Goal: Download file/media

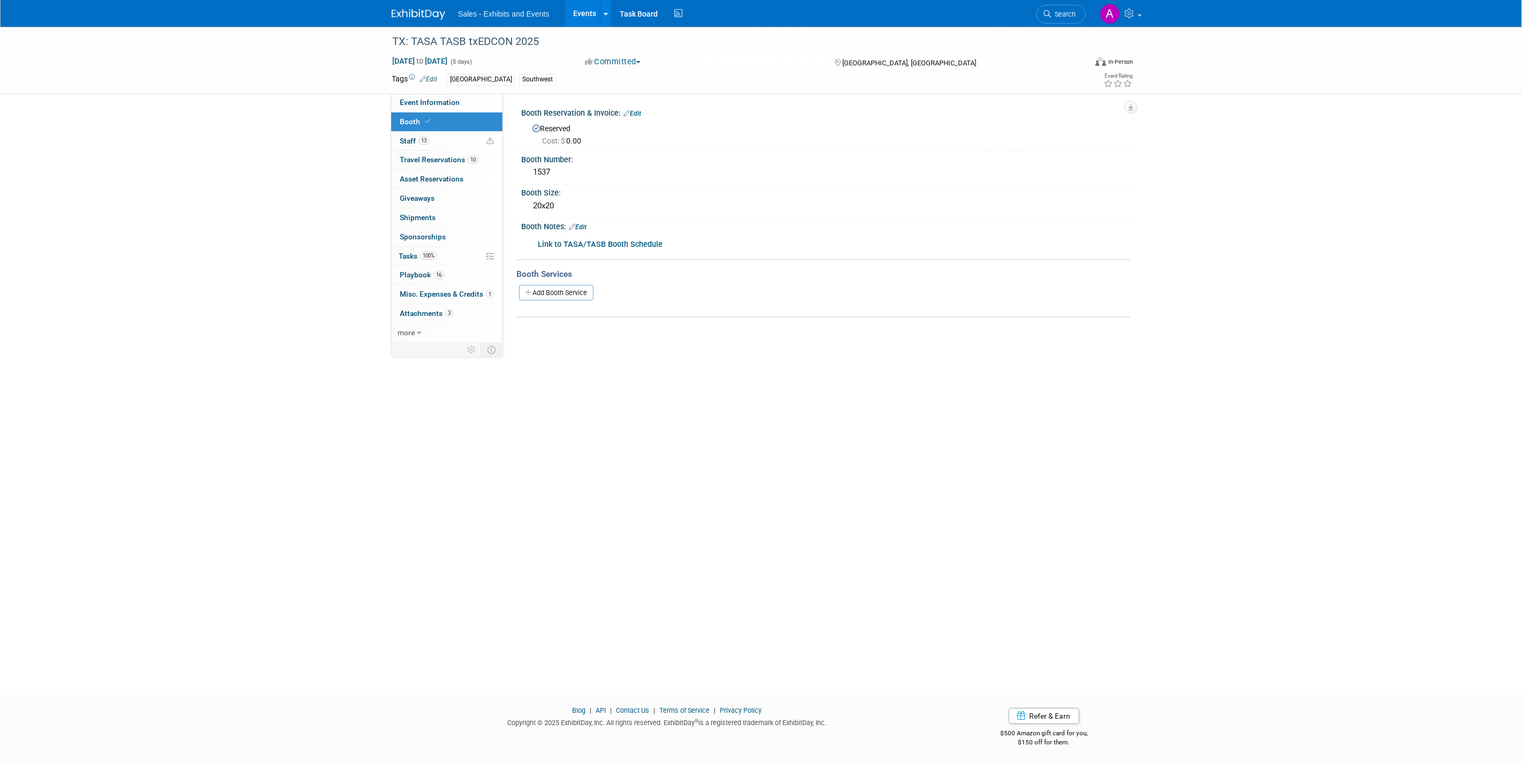
click at [578, 240] on b "Link to TASA/TASB Booth Schedule" at bounding box center [600, 244] width 124 height 9
click at [414, 330] on span "more" at bounding box center [407, 333] width 17 height 9
click at [473, 355] on span "Event Binder (.pdf export)" at bounding box center [442, 352] width 86 height 9
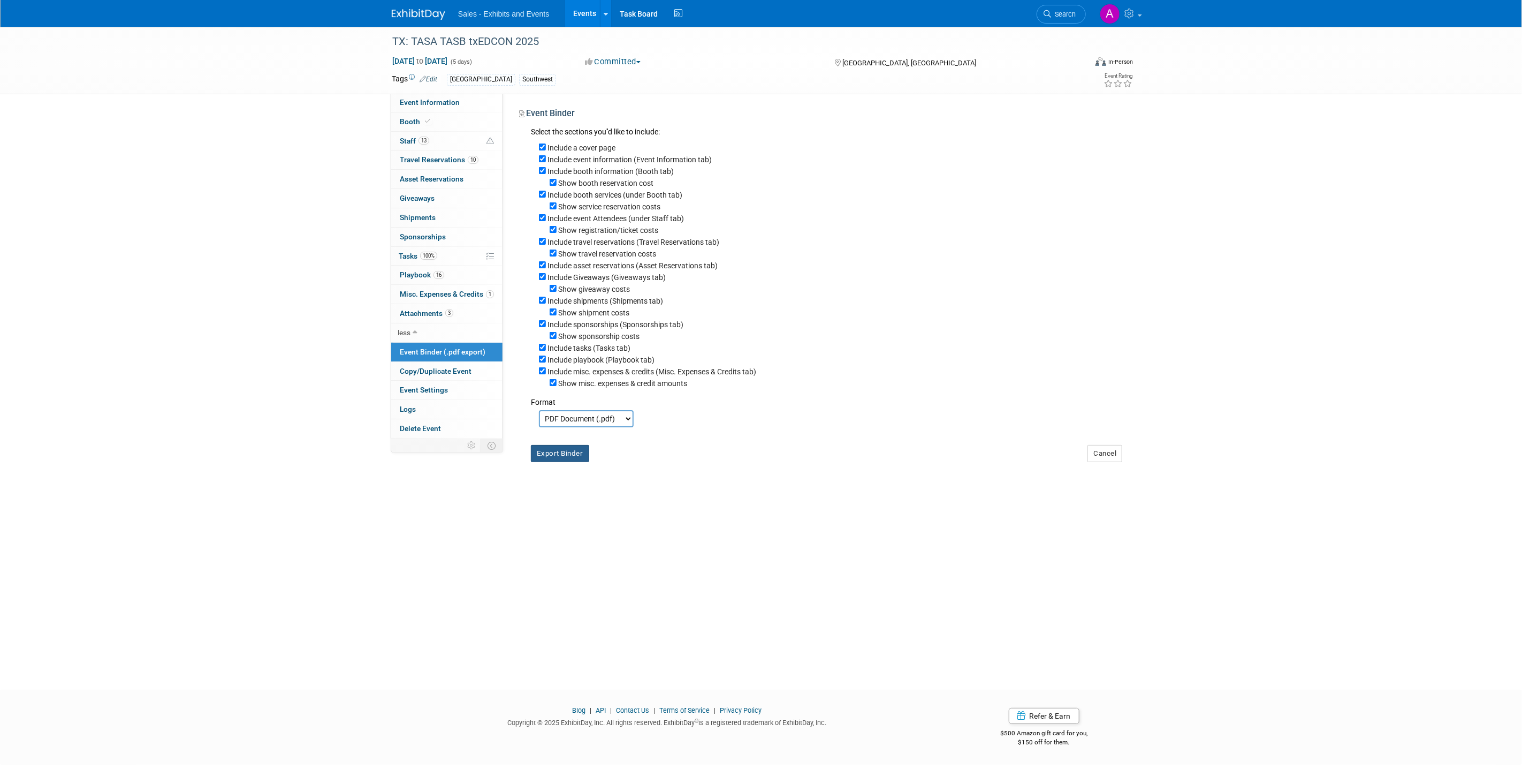
click at [560, 462] on button "Export Binder" at bounding box center [560, 454] width 58 height 17
click at [542, 193] on input "Include booth services (under Booth tab)" at bounding box center [542, 194] width 7 height 7
checkbox input "false"
click at [543, 256] on input "Include asset reservations (Asset Reservations tab)" at bounding box center [542, 253] width 7 height 7
checkbox input "false"
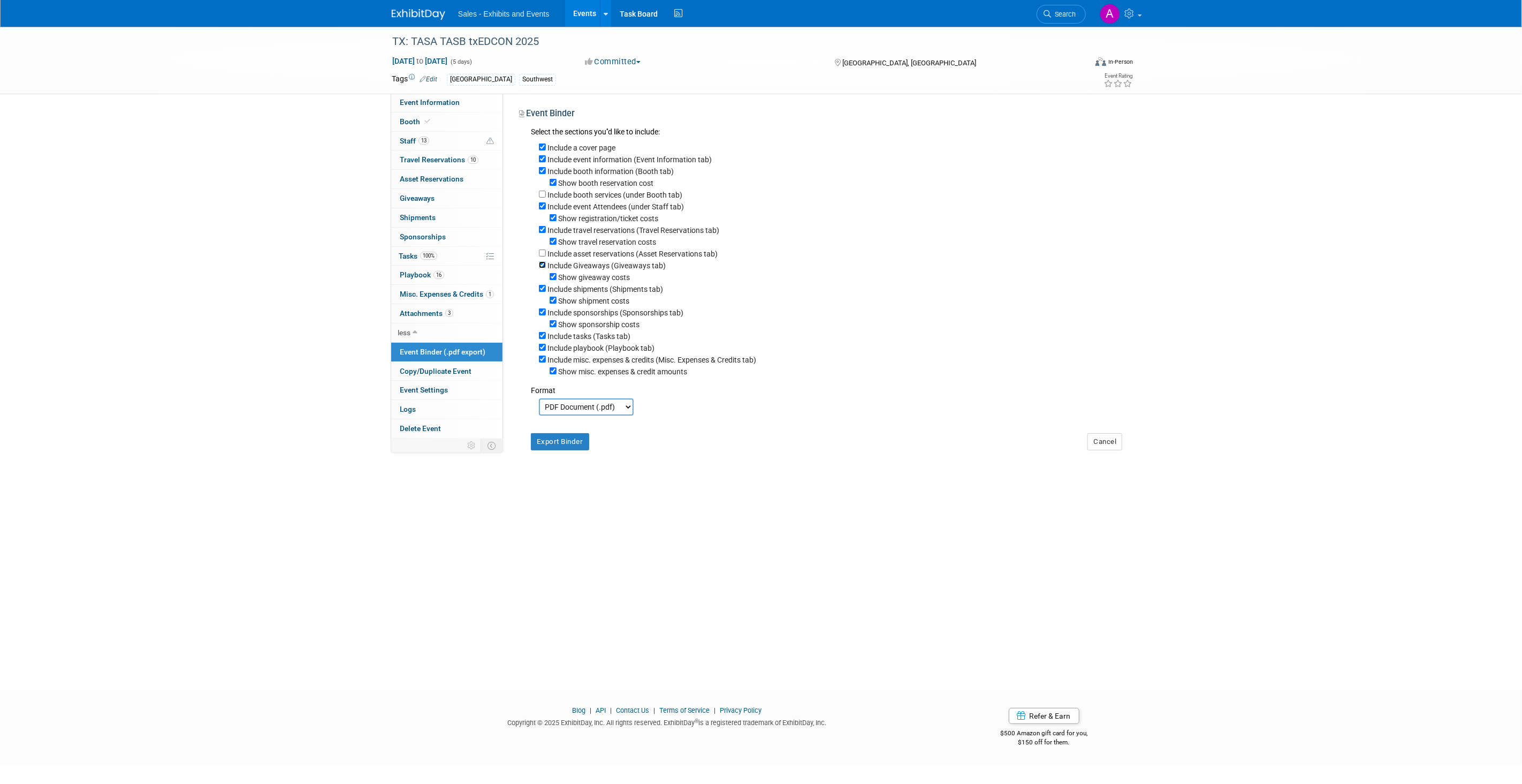
click at [542, 267] on input "Include Giveaways (Giveaways tab)" at bounding box center [542, 265] width 7 height 7
checkbox input "false"
click at [542, 280] on input "Include shipments (Shipments tab)" at bounding box center [542, 276] width 7 height 7
checkbox input "false"
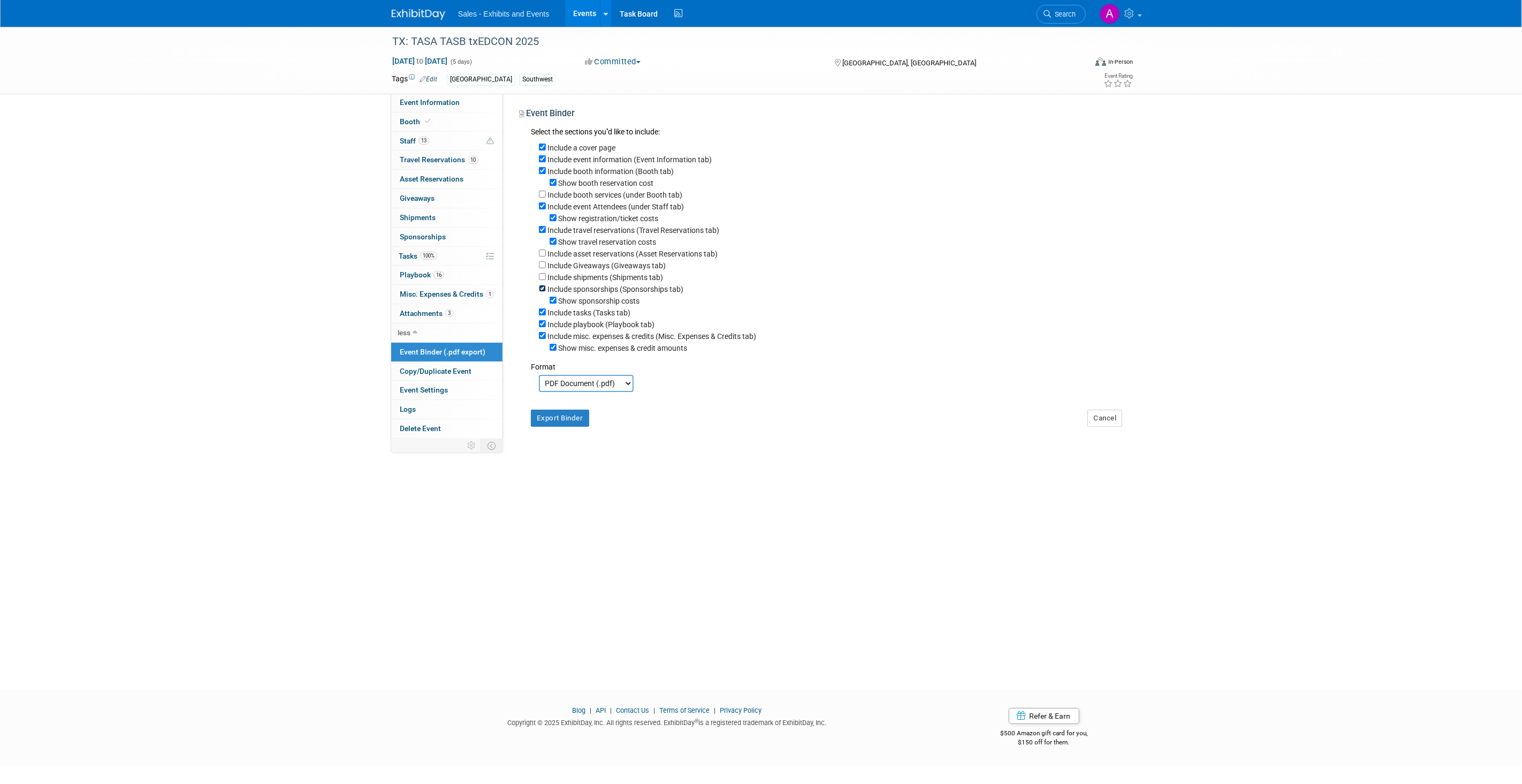
click at [544, 292] on input "Include sponsorships (Sponsorships tab)" at bounding box center [542, 289] width 7 height 7
checkbox input "false"
click at [544, 327] on input "Include misc. expenses & credits (Misc. Expenses & Credits tab)" at bounding box center [542, 323] width 7 height 7
checkbox input "false"
click at [544, 147] on input "Include a cover page" at bounding box center [542, 147] width 7 height 7
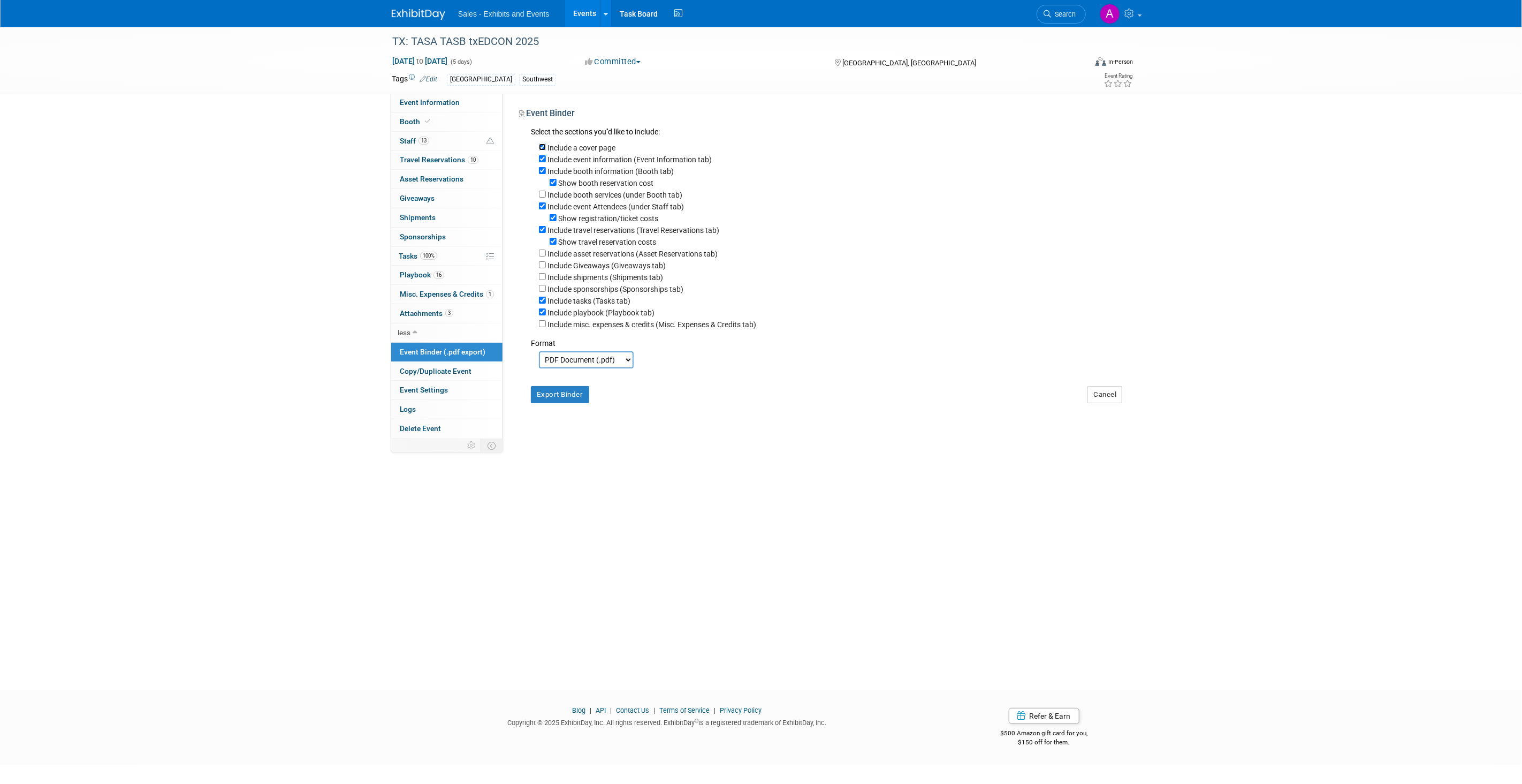
checkbox input "false"
click at [555, 395] on button "Export Binder" at bounding box center [560, 395] width 58 height 17
